Goal: Task Accomplishment & Management: Use online tool/utility

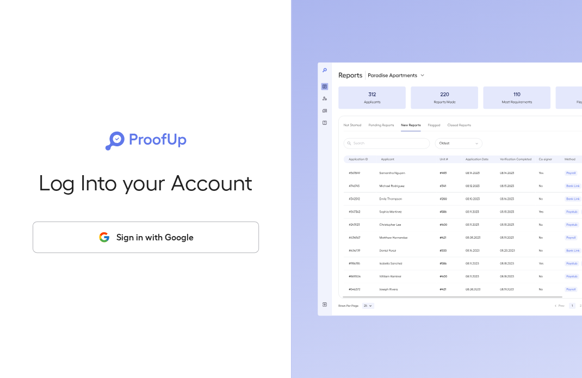
click at [151, 241] on button "Sign in with Google" at bounding box center [146, 237] width 226 height 32
